Goal: Understand process/instructions

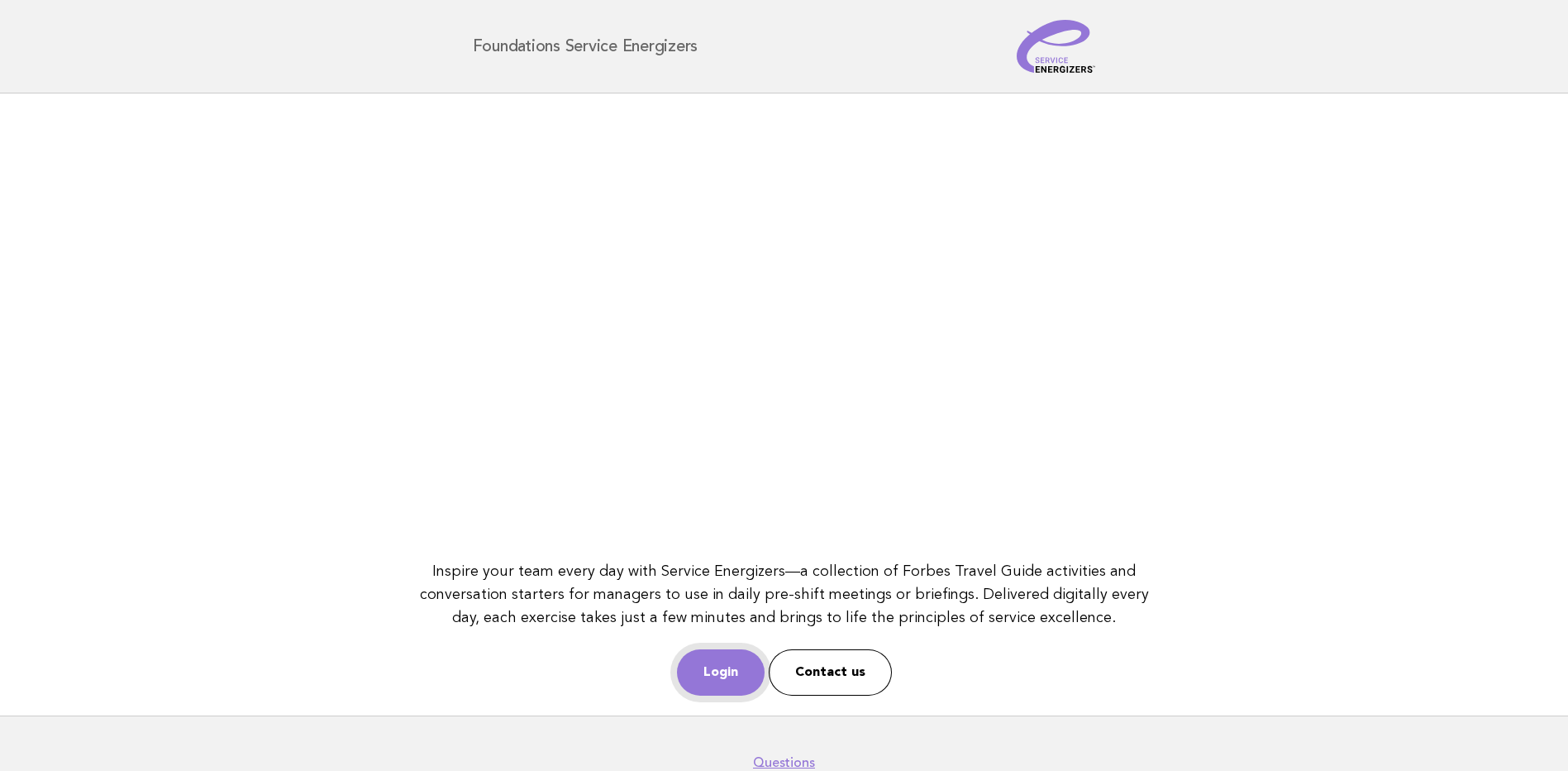
drag, startPoint x: 720, startPoint y: 678, endPoint x: 722, endPoint y: 659, distance: 19.1
click at [720, 678] on link "Login" at bounding box center [721, 672] width 88 height 46
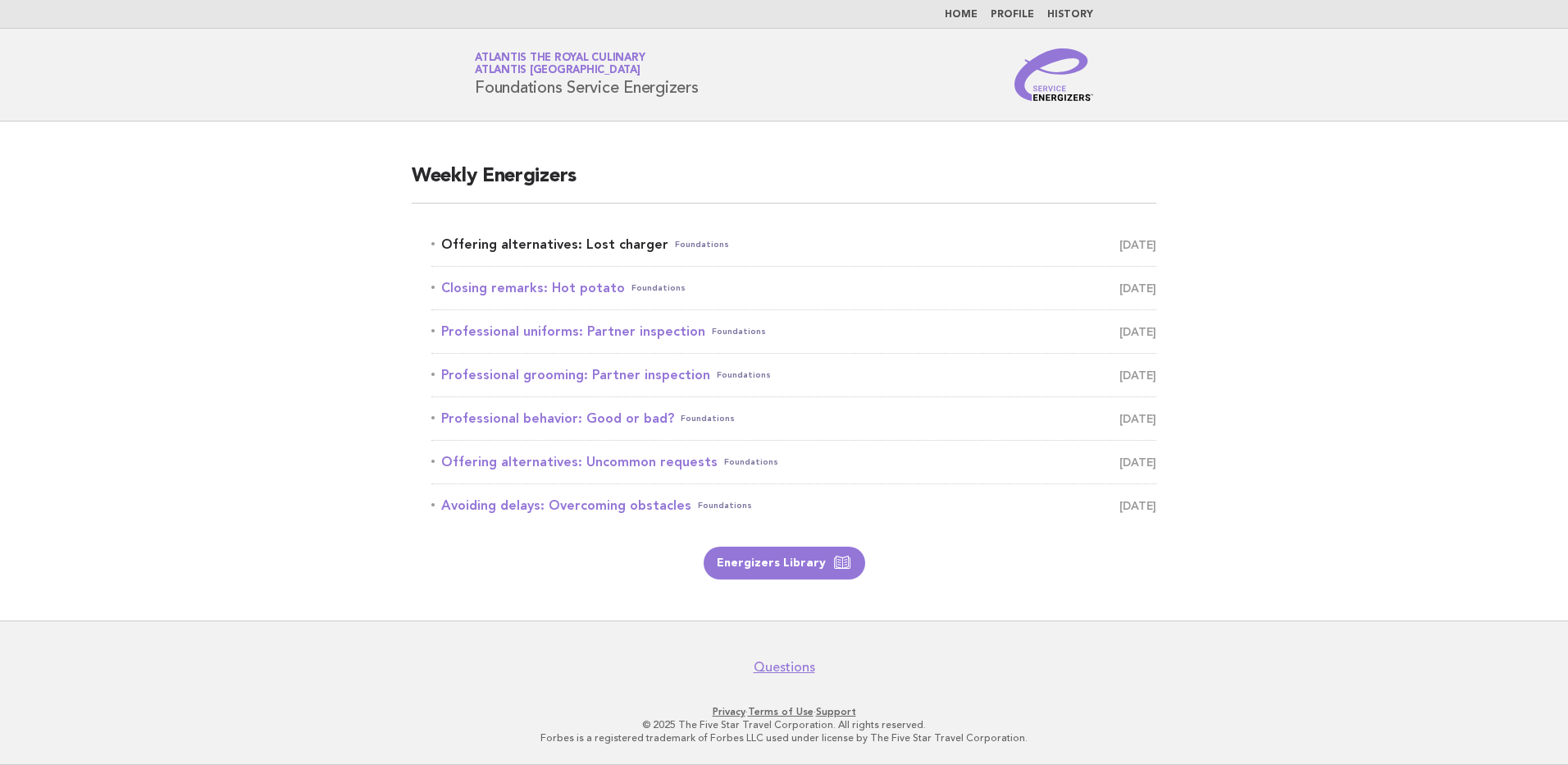
click at [624, 249] on link "Offering alternatives: Lost charger Foundations September 29" at bounding box center [794, 244] width 725 height 23
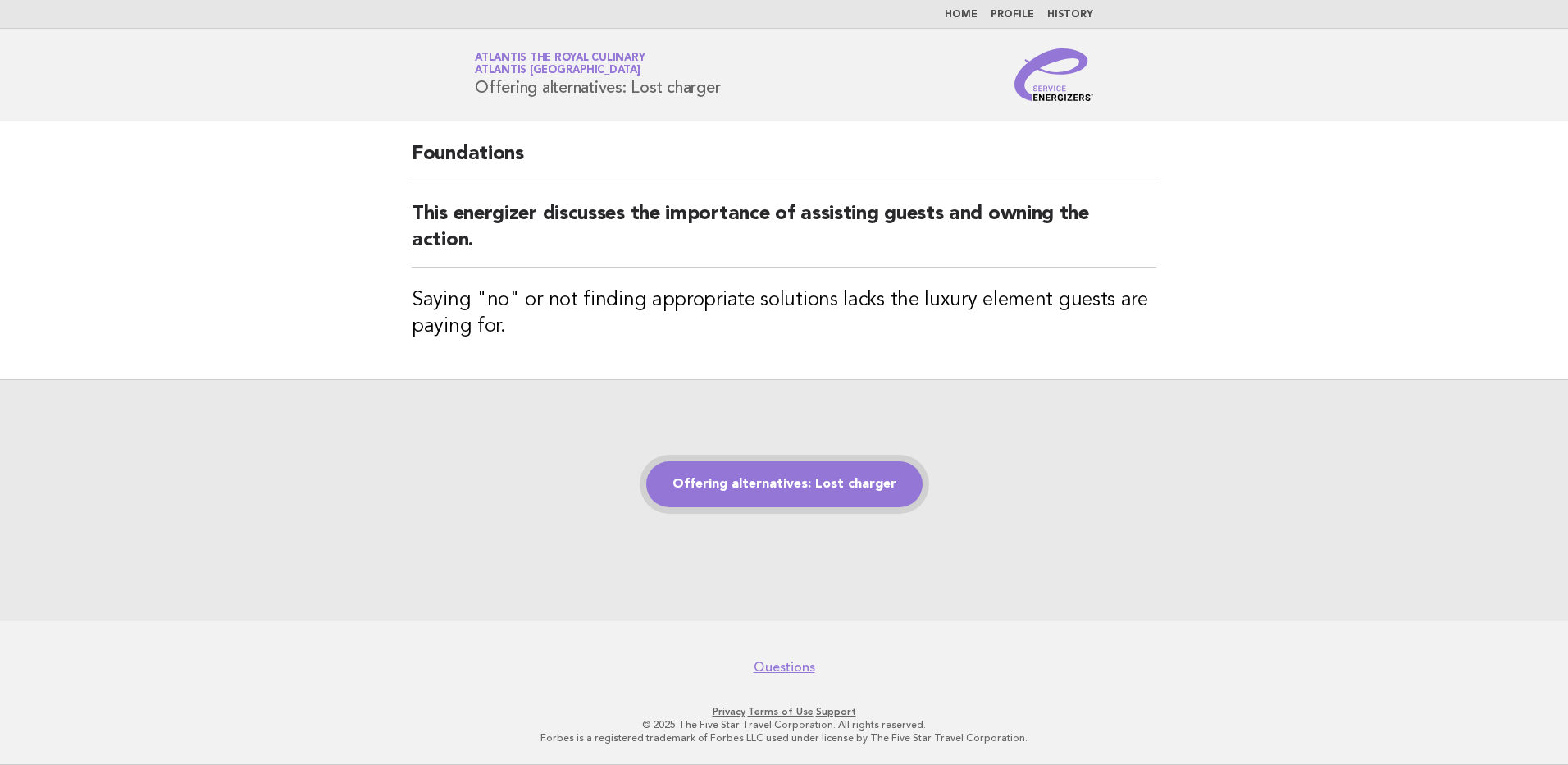
click at [803, 482] on link "Offering alternatives: Lost charger" at bounding box center [785, 484] width 277 height 46
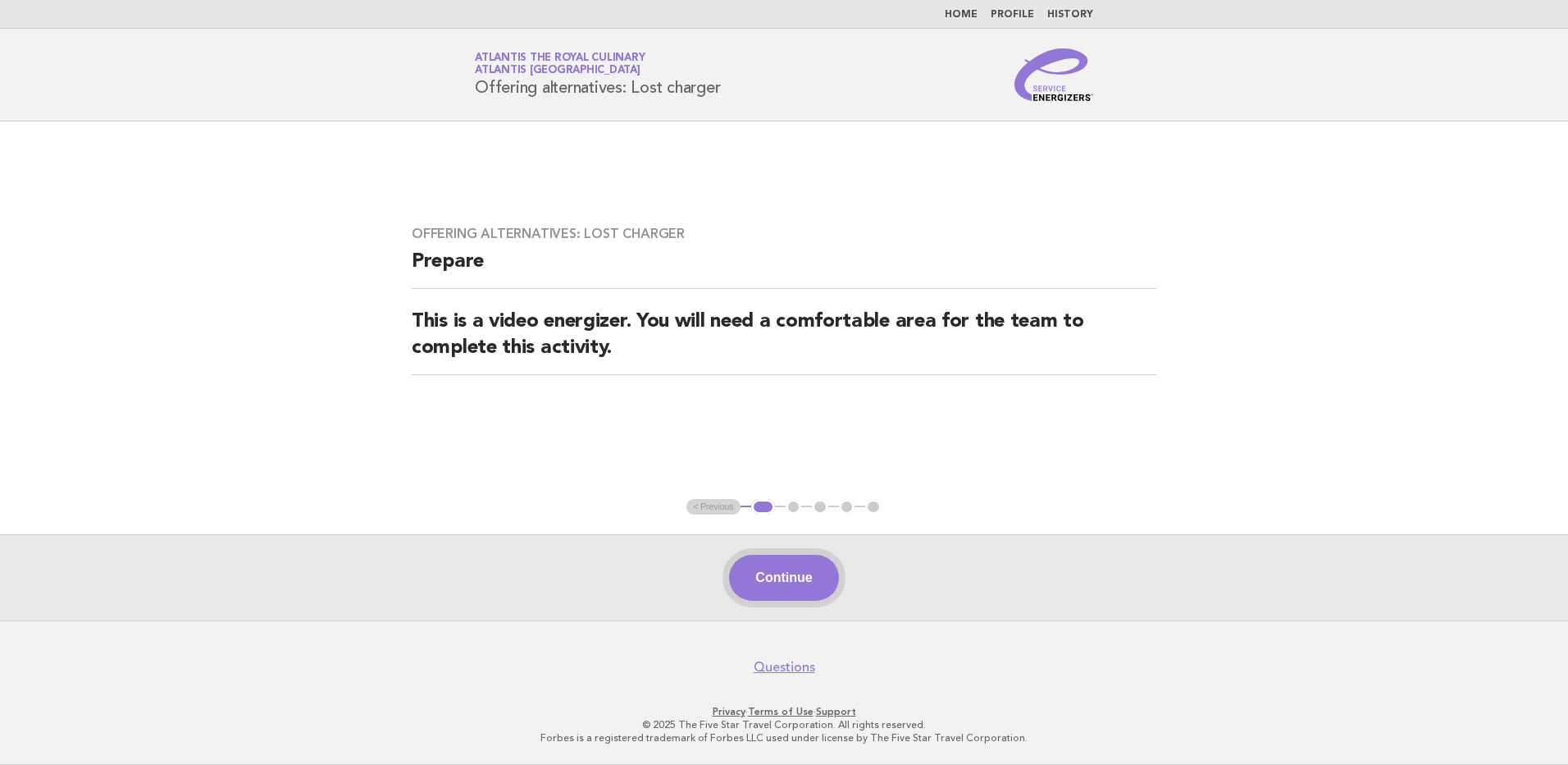
click at [793, 567] on button "Continue" at bounding box center [784, 577] width 109 height 46
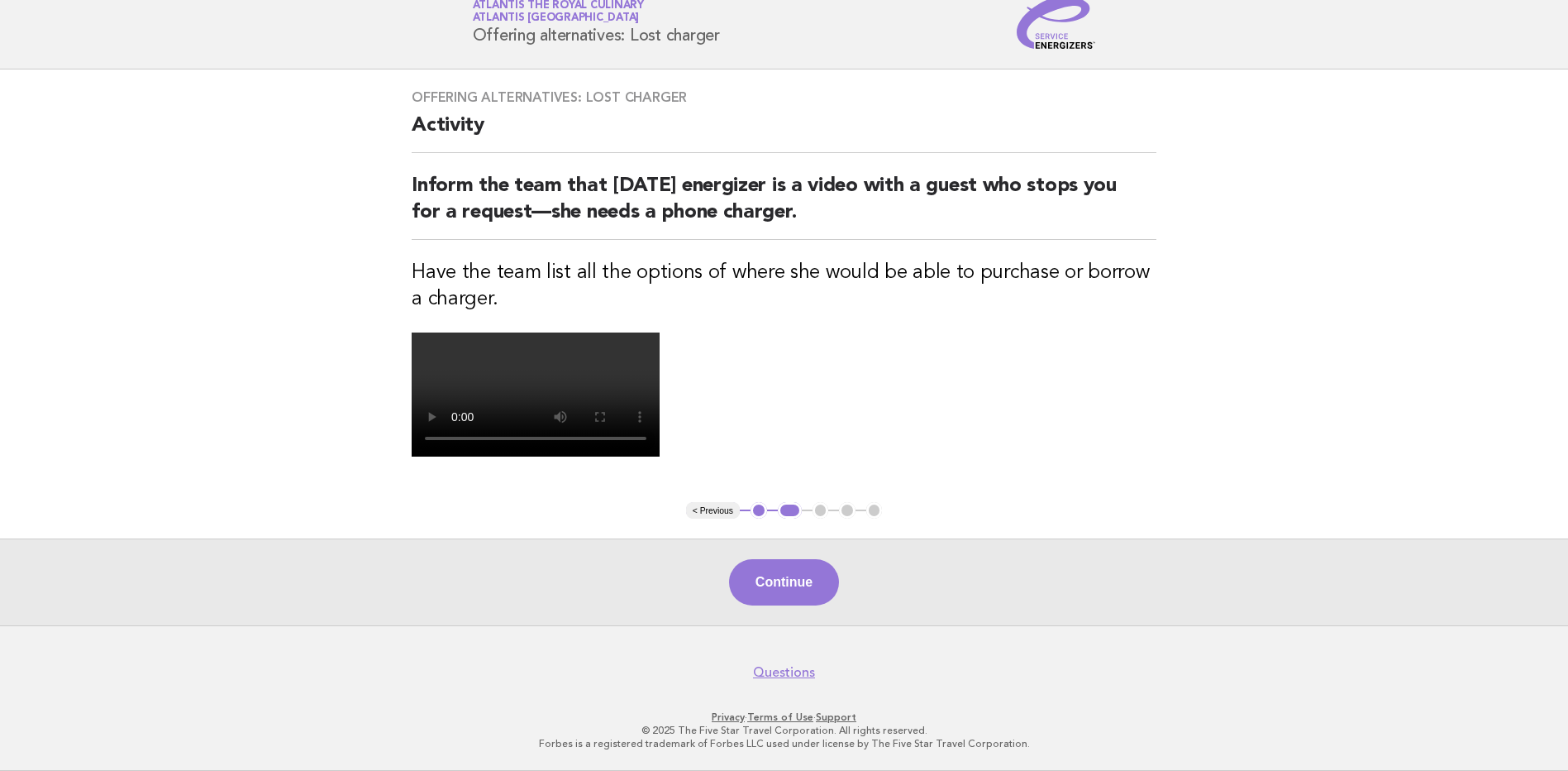
scroll to position [330, 0]
click at [788, 606] on button "Continue" at bounding box center [784, 582] width 110 height 46
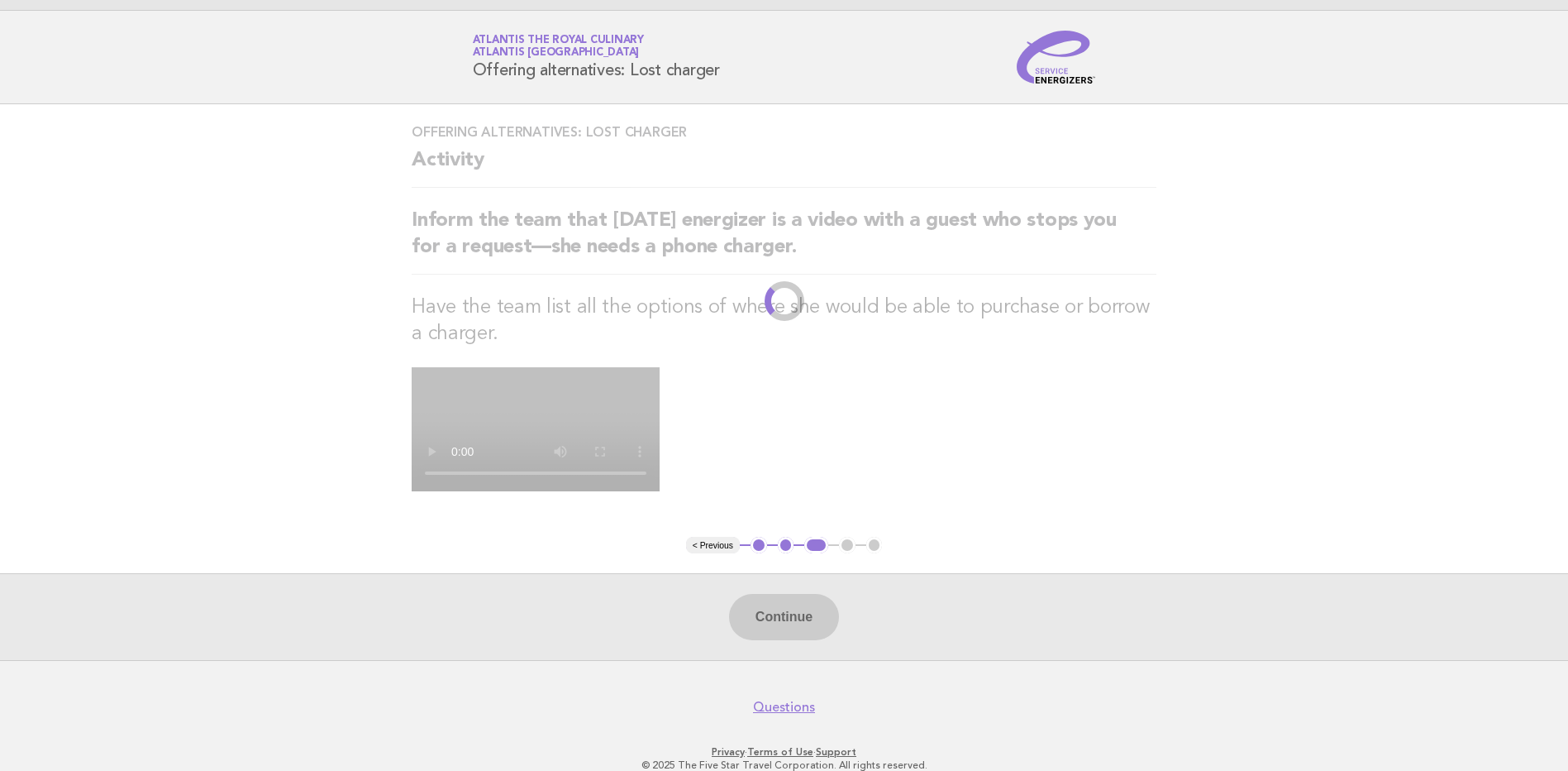
scroll to position [0, 0]
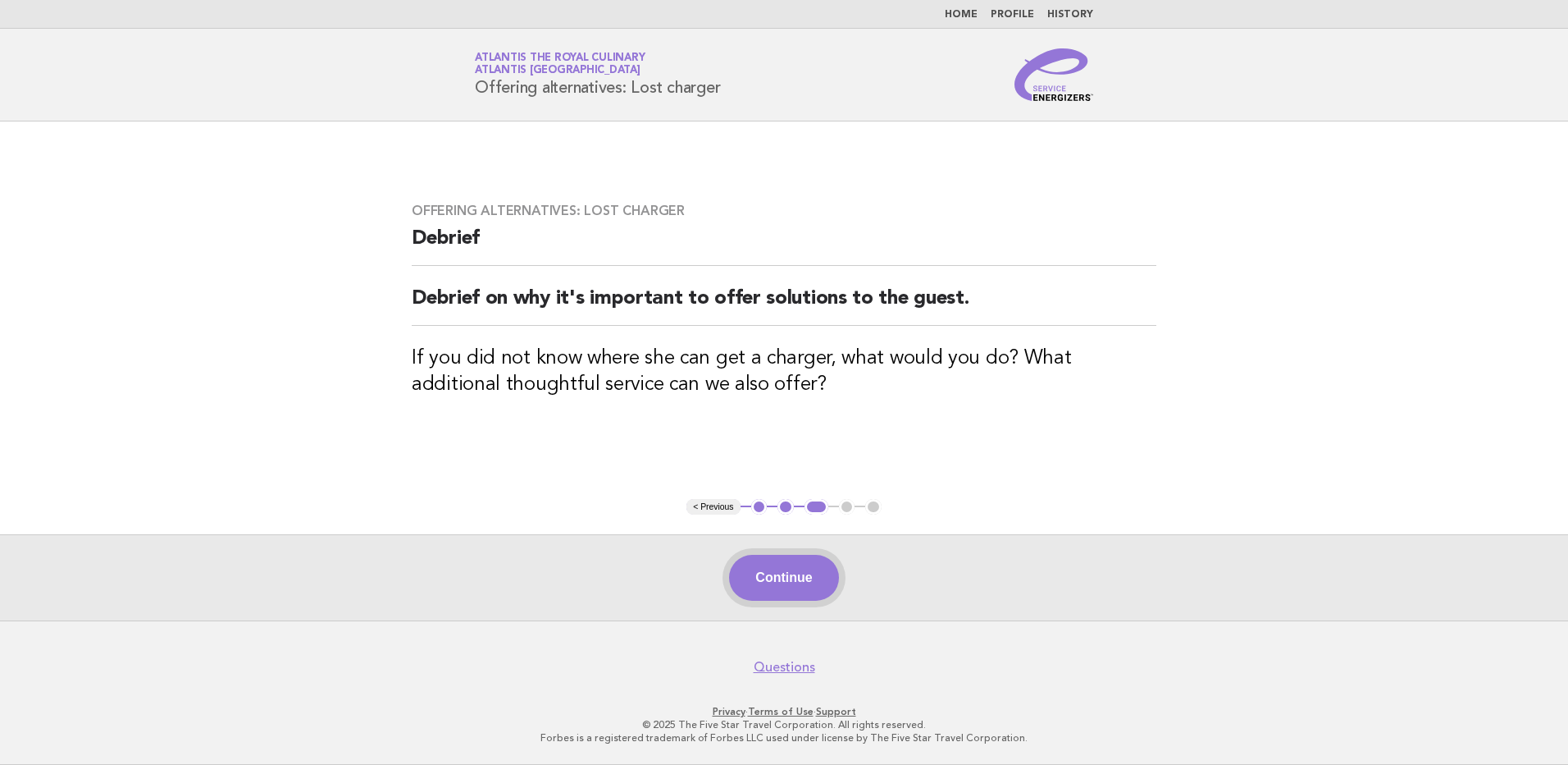
click at [778, 575] on button "Continue" at bounding box center [784, 577] width 109 height 46
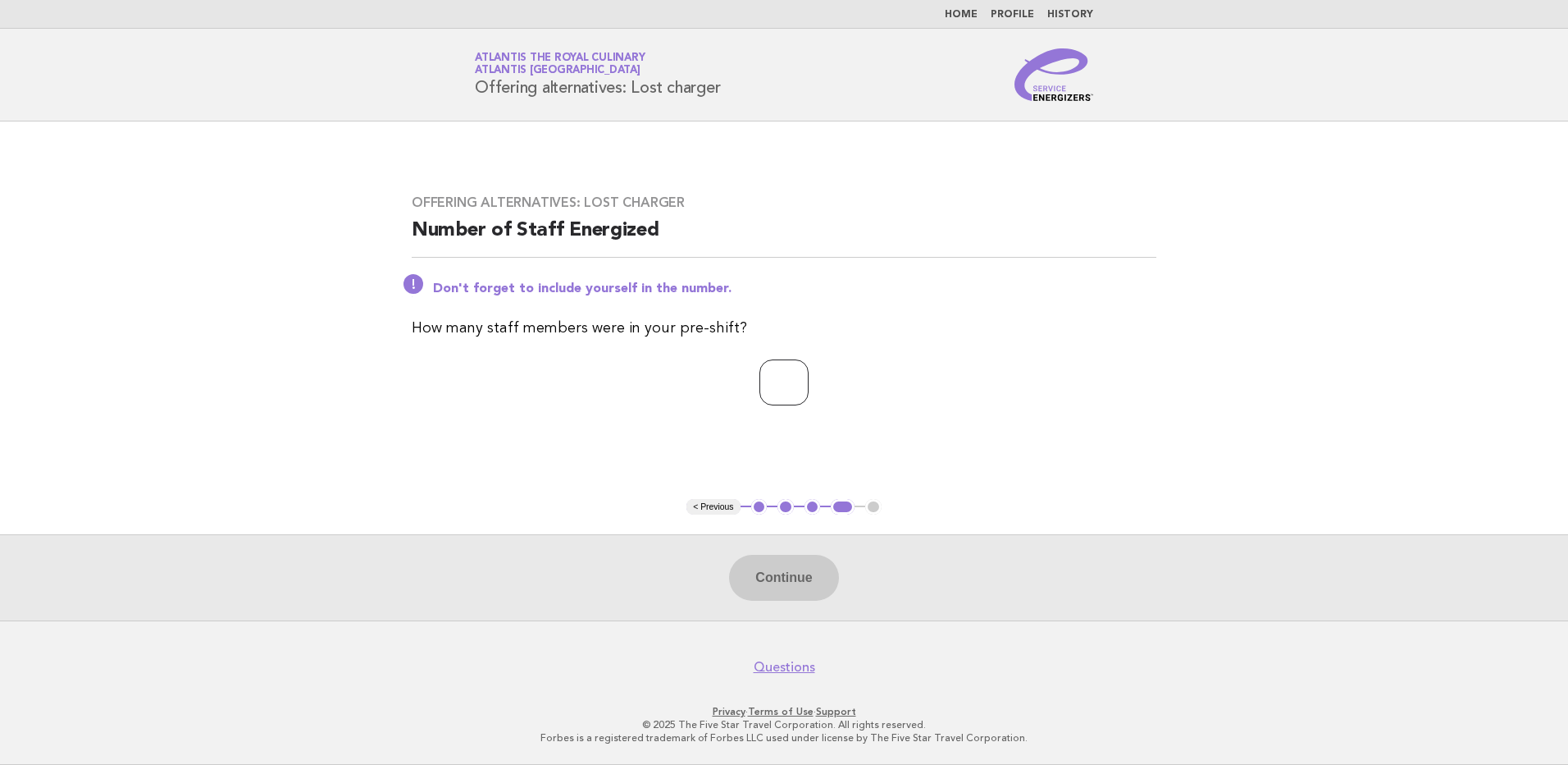
click at [775, 388] on input "number" at bounding box center [784, 382] width 49 height 46
type input "*"
click at [770, 569] on button "Continue" at bounding box center [784, 577] width 109 height 46
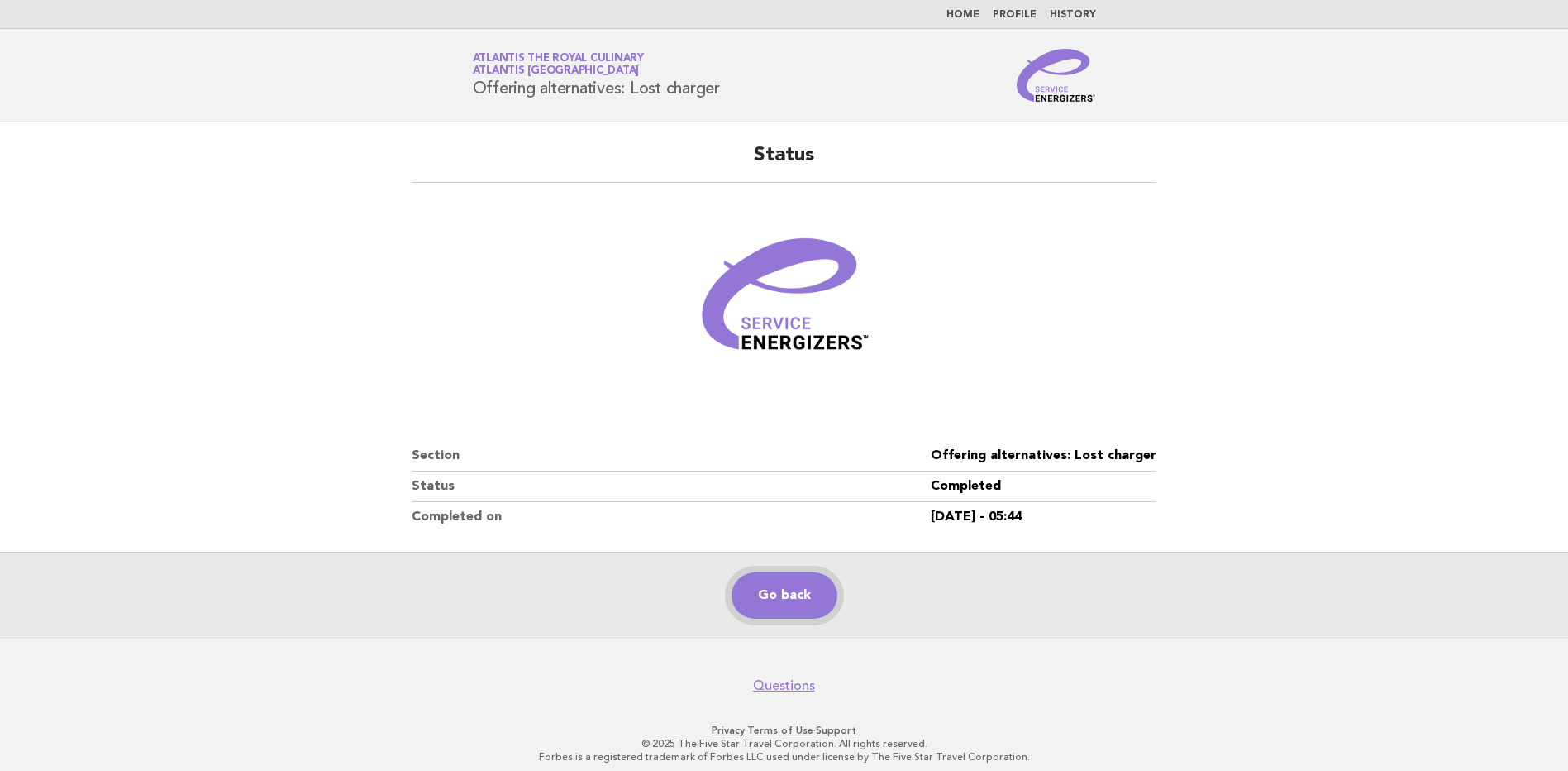
drag, startPoint x: 812, startPoint y: 586, endPoint x: 831, endPoint y: 582, distance: 19.4
click at [812, 586] on link "Go back" at bounding box center [784, 595] width 106 height 46
